Goal: Transaction & Acquisition: Purchase product/service

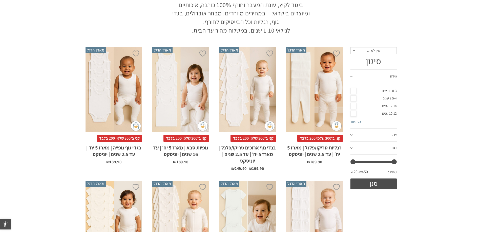
scroll to position [101, 0]
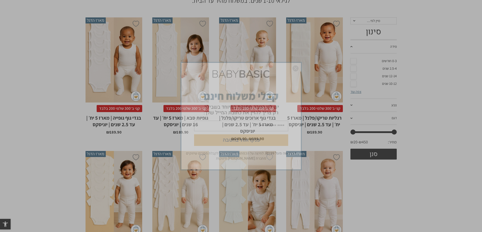
click at [296, 68] on img "סגור" at bounding box center [295, 69] width 6 height 6
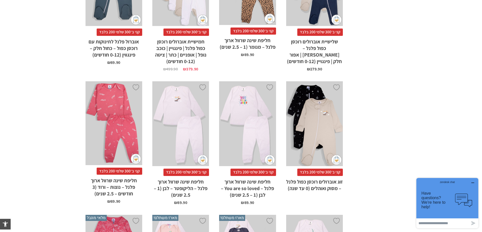
scroll to position [733, 0]
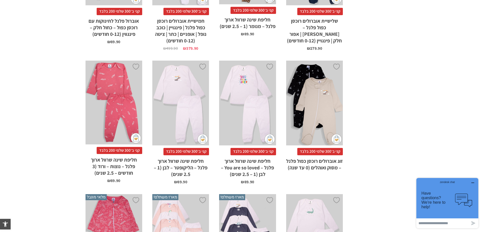
click at [312, 121] on div "x" at bounding box center [314, 103] width 57 height 85
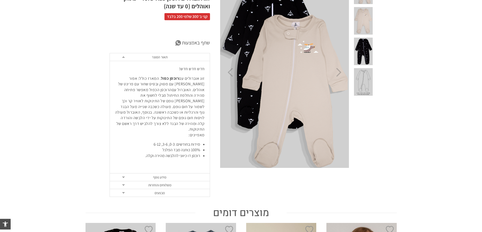
scroll to position [101, 0]
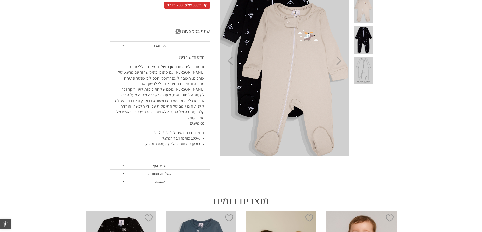
click at [122, 162] on link "מידע נוסף" at bounding box center [160, 166] width 100 height 8
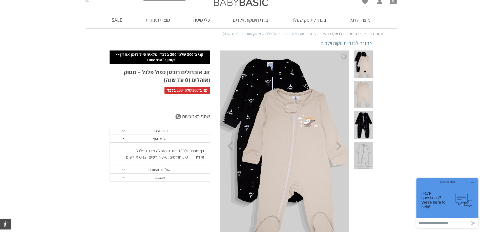
scroll to position [0, 0]
